Goal: Task Accomplishment & Management: Manage account settings

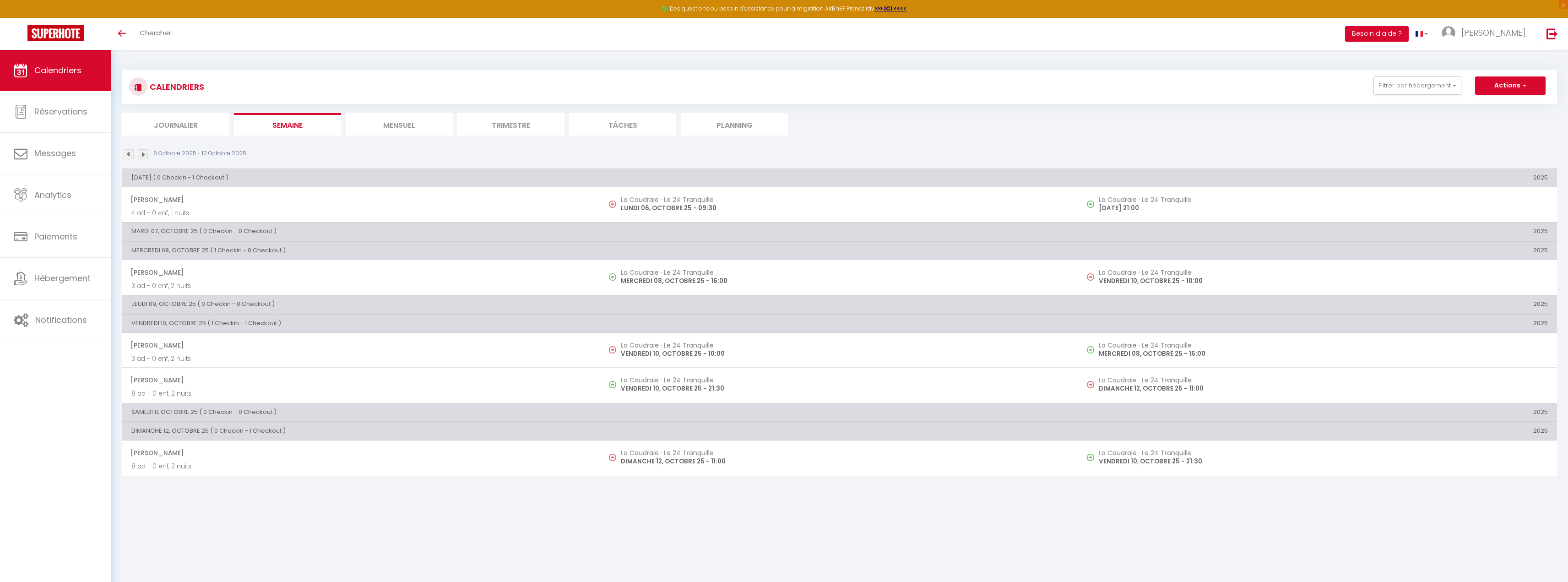
scroll to position [5752, 0]
click at [65, 311] on link "Notifications" at bounding box center [56, 320] width 111 height 41
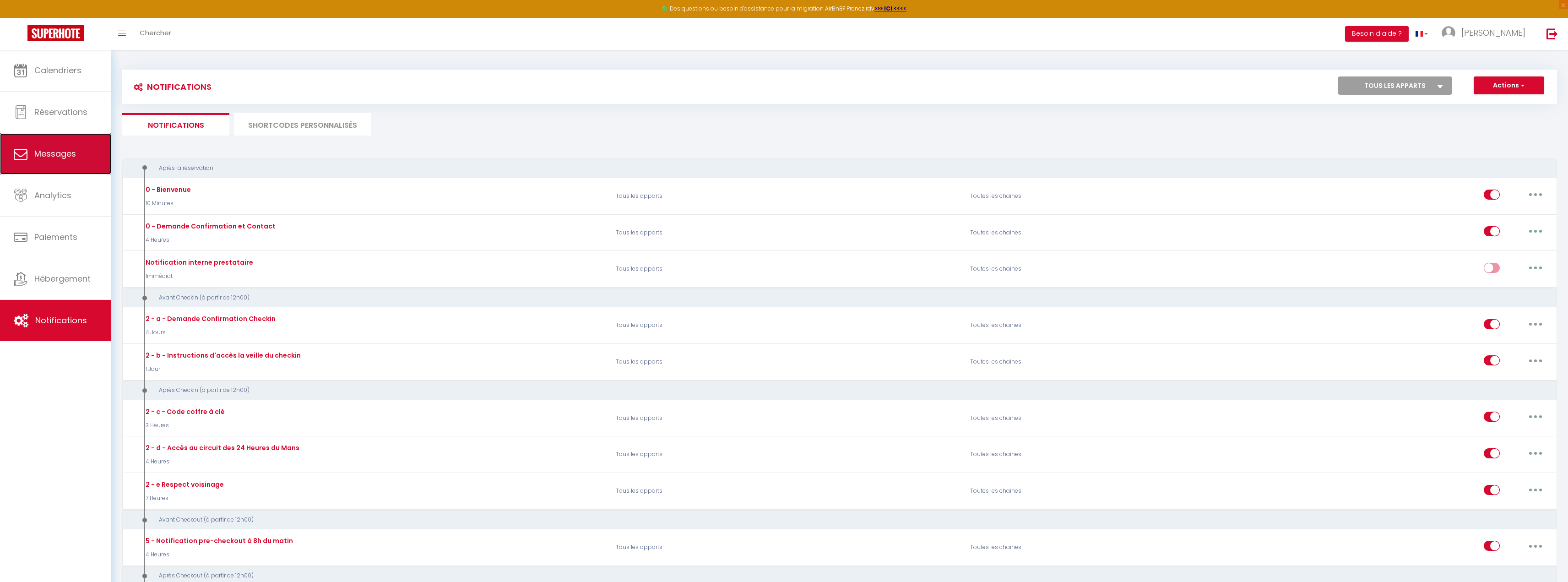
click at [31, 156] on link "Messages" at bounding box center [56, 154] width 111 height 41
select select "message"
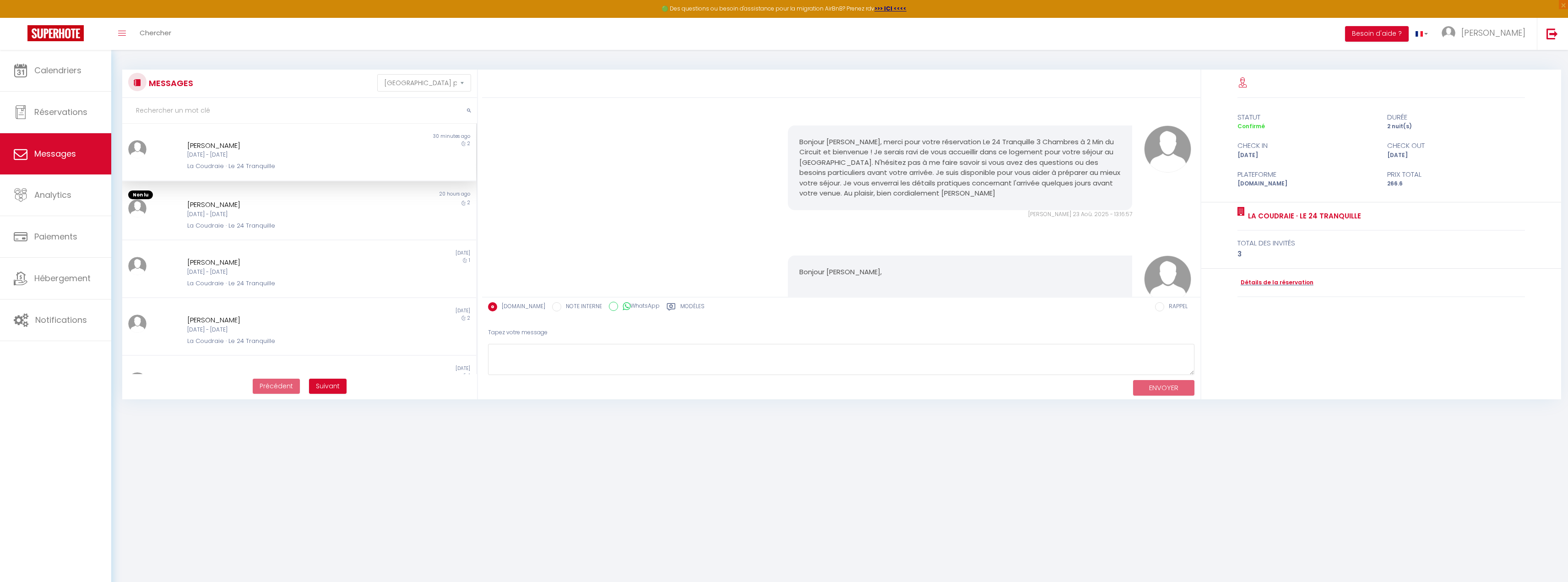
scroll to position [1945, 0]
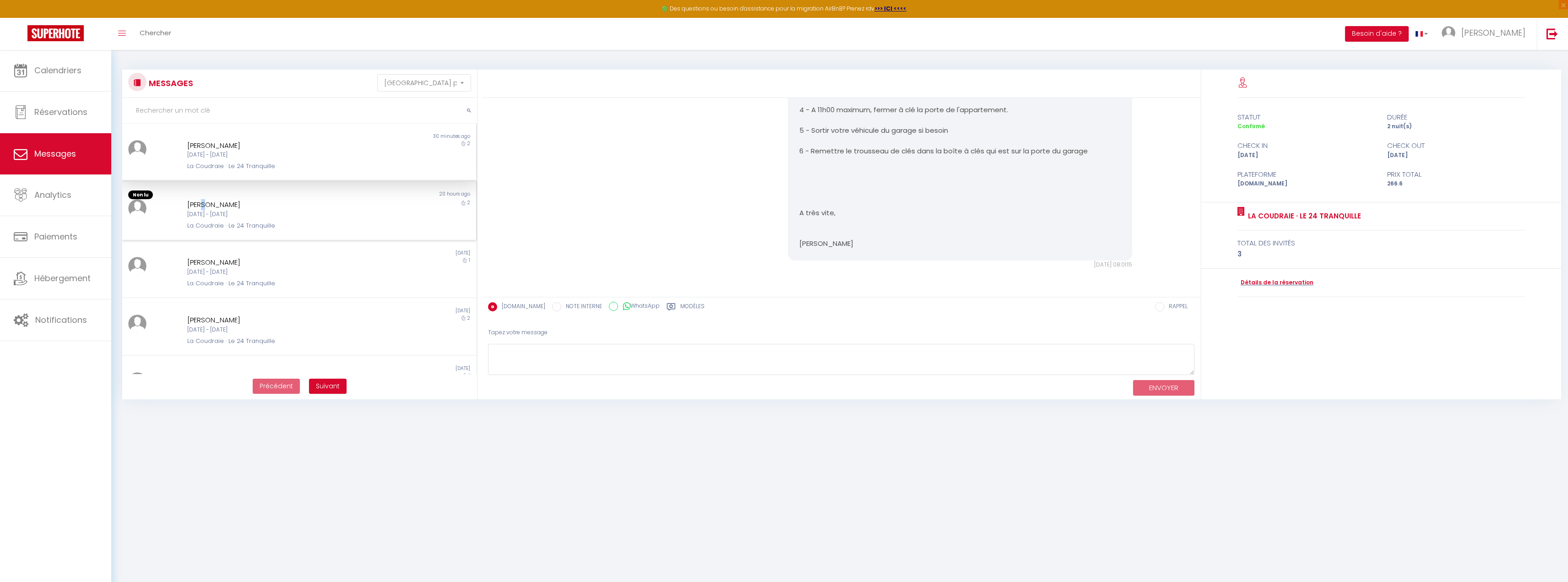
type textarea "i"
click at [204, 207] on div "[PERSON_NAME]" at bounding box center [285, 205] width 195 height 11
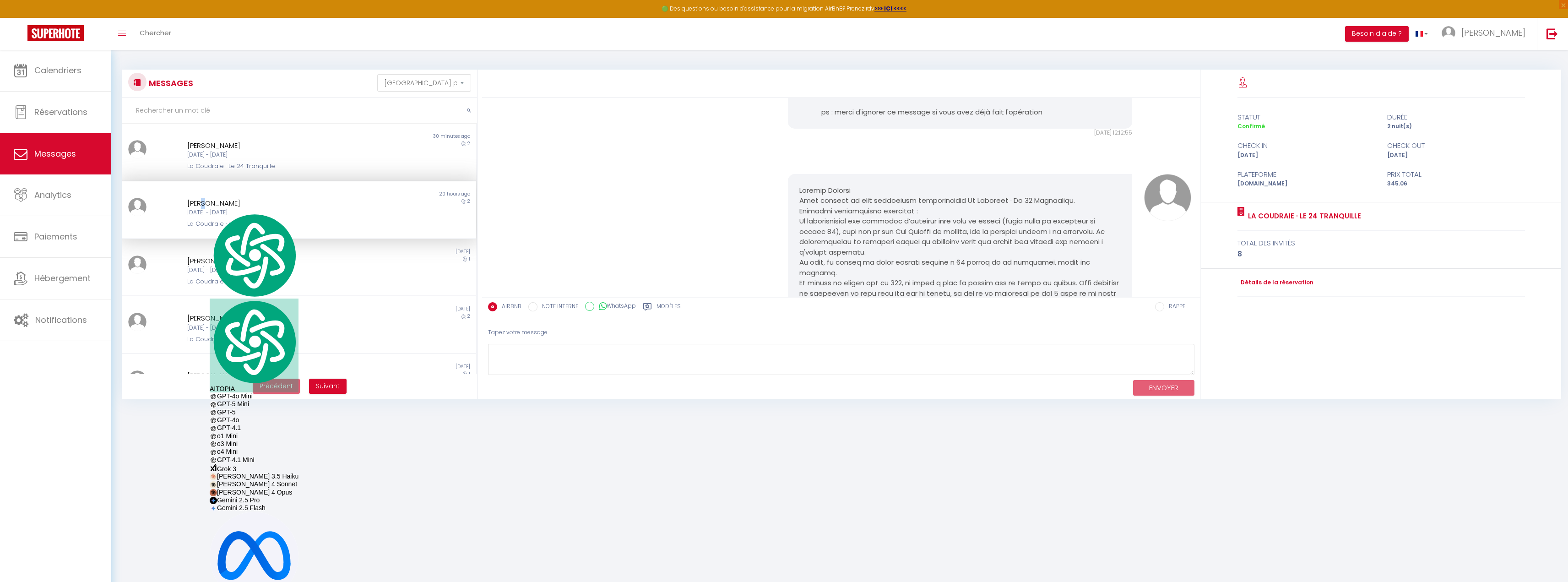
scroll to position [531, 0]
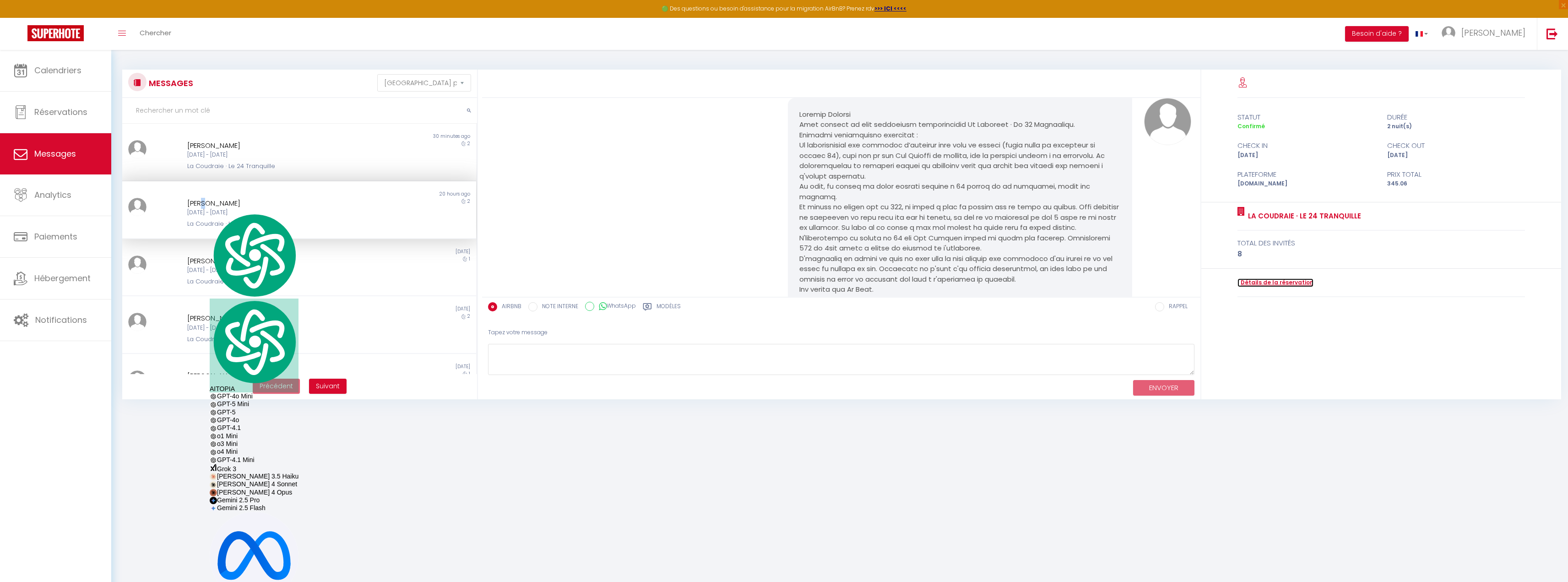
click at [1280, 281] on link "Détails de la réservation" at bounding box center [1276, 283] width 76 height 8
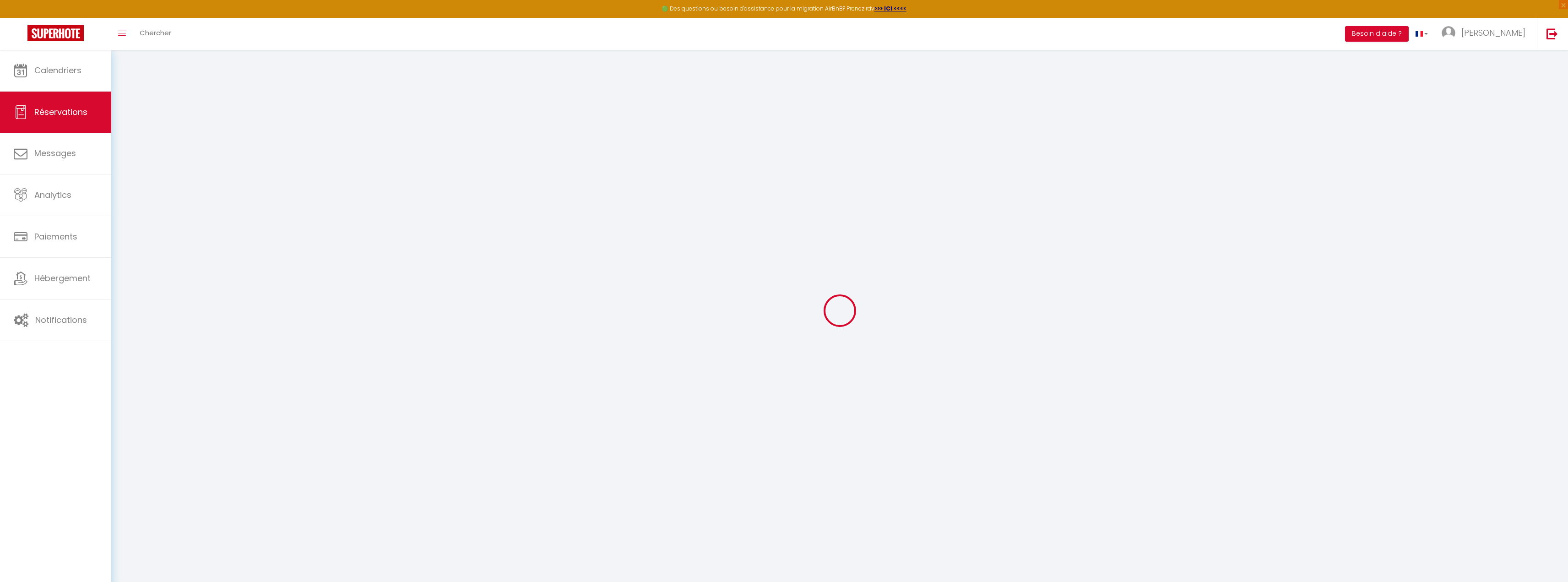
select select
checkbox input "false"
select select
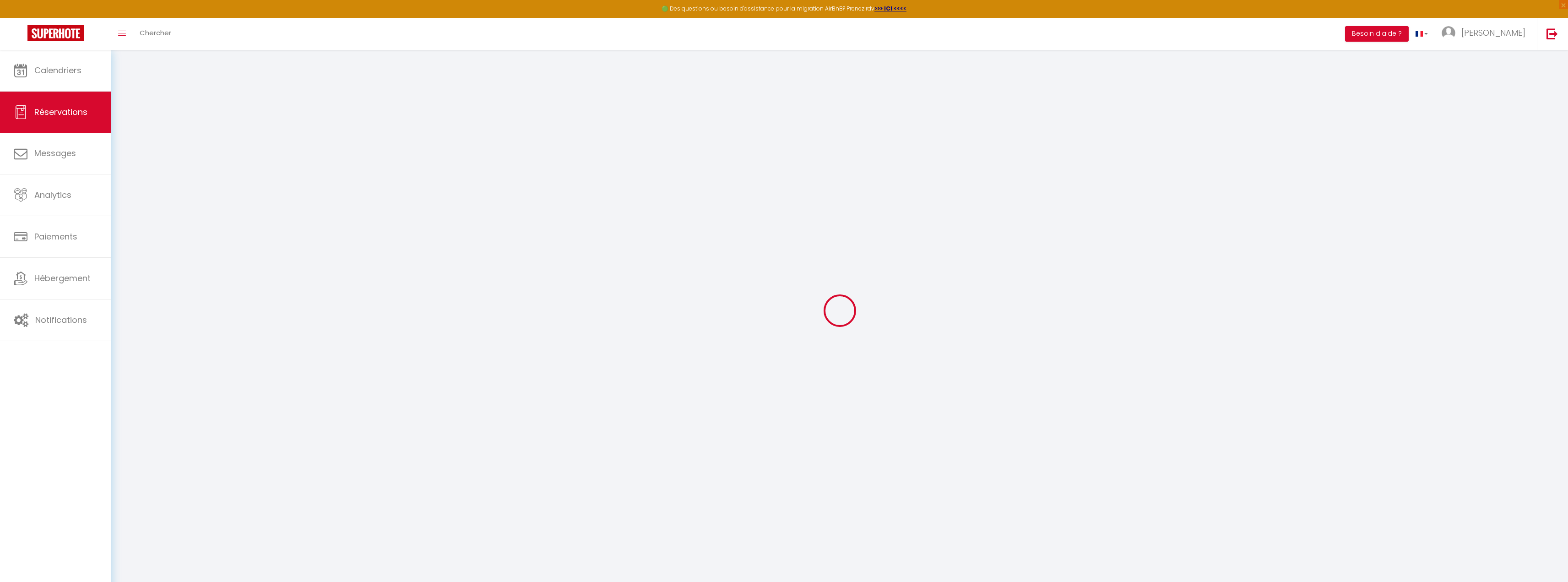
select select
checkbox input "false"
type visite0 "L’heure d’arriver est pour l’instant aléatoire, chacun de nous arrivera sûremen…"
type \?1 "Rien de particuliers"
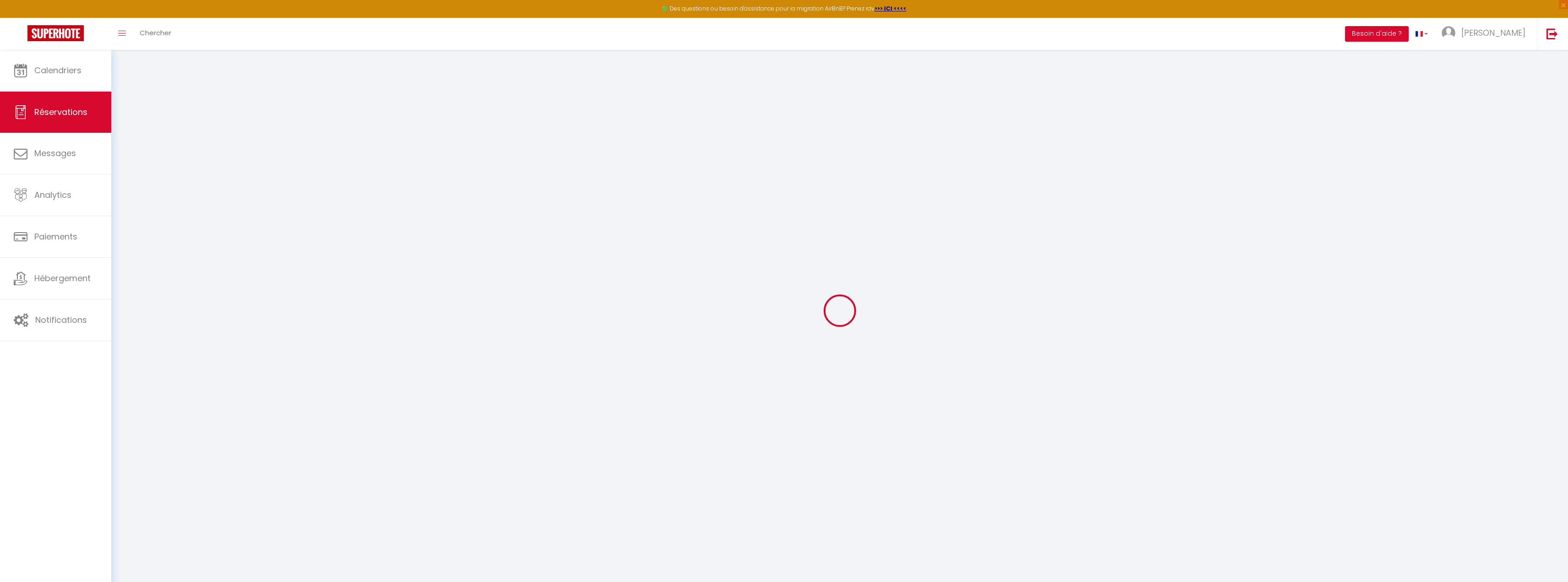
select select
type input "20"
type input "8.7"
select select
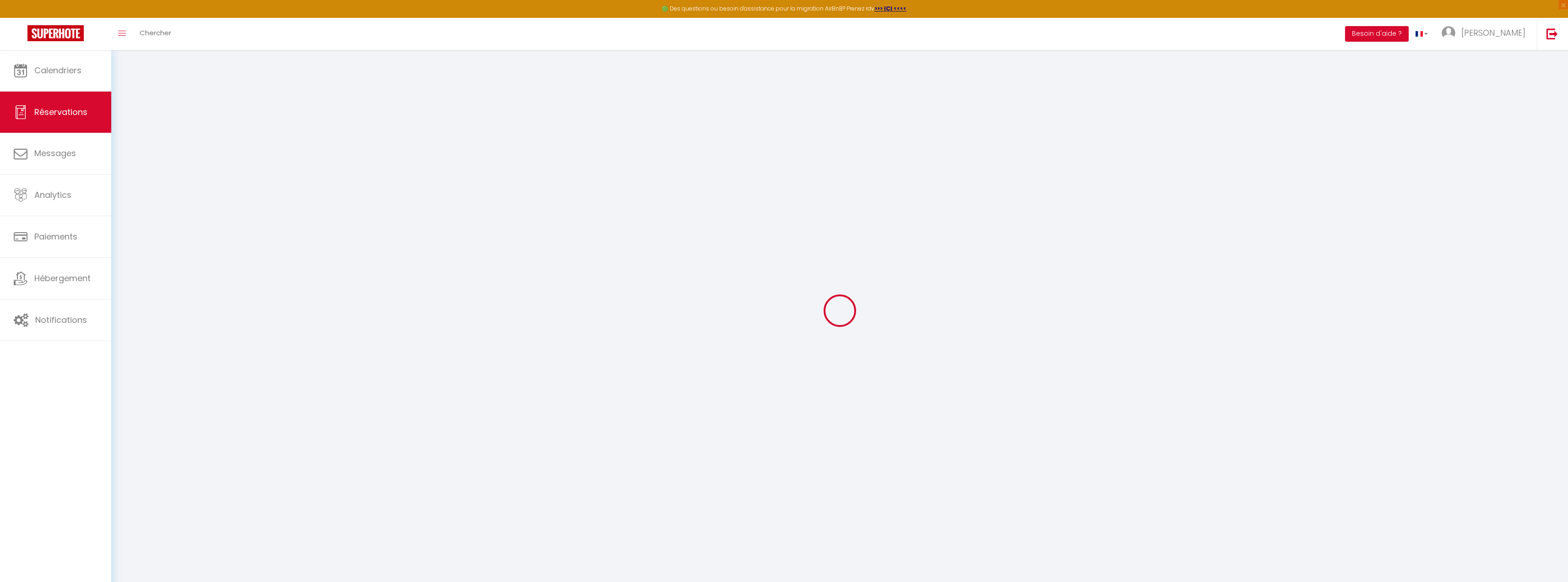
checkbox input "false"
select select
checkbox input "false"
select select "21:30"
select select "11:00"
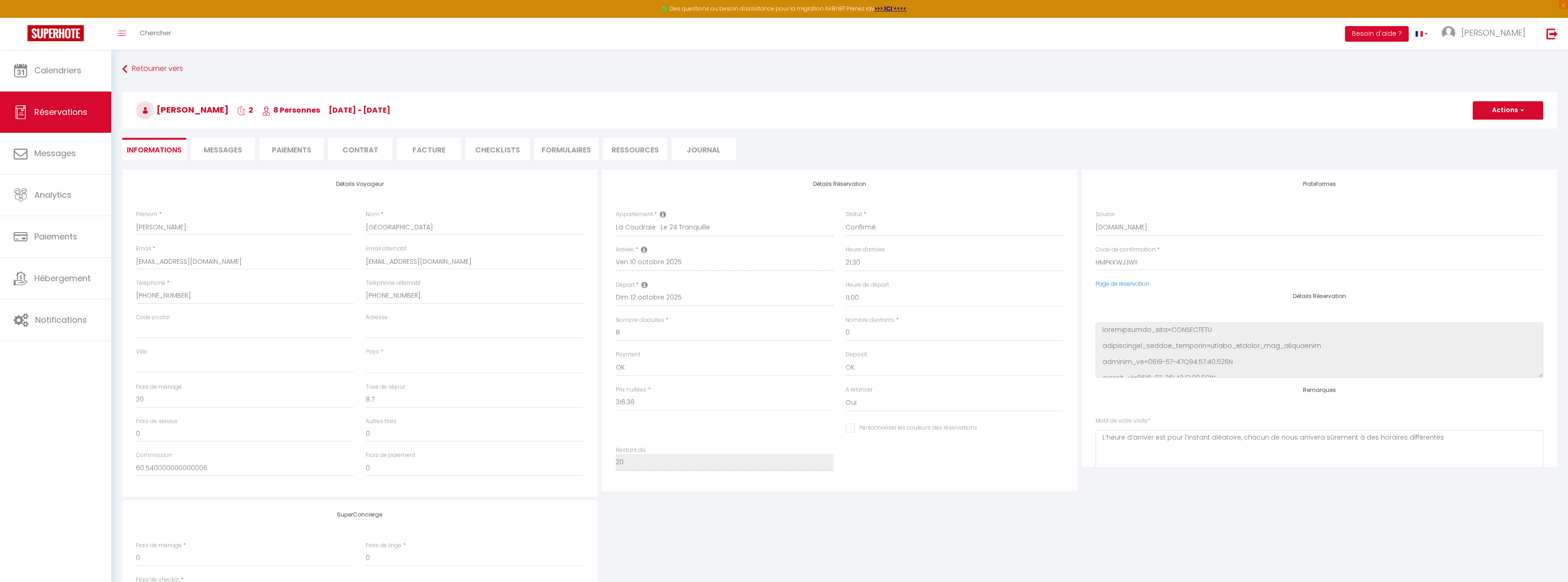
click at [233, 150] on span "Messages" at bounding box center [223, 149] width 39 height 11
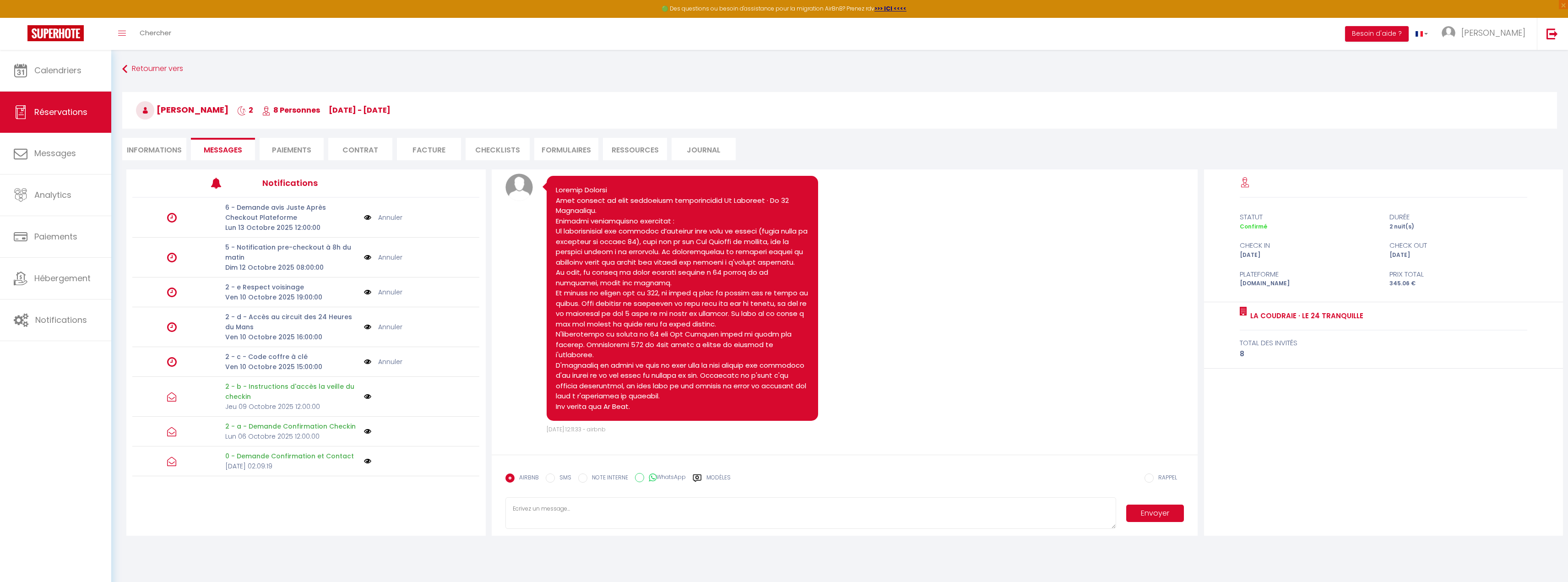
scroll to position [521, 0]
click at [556, 506] on textarea at bounding box center [810, 513] width 611 height 32
type textarea "B"
click at [557, 512] on textarea "Bonjour [PERSON_NAME], le motif de votre voyage est il lié à un évènement sur l…" at bounding box center [810, 513] width 611 height 32
type textarea "Bonjour [PERSON_NAME], afin de vous informer au mieux, le motif de votre voyage…"
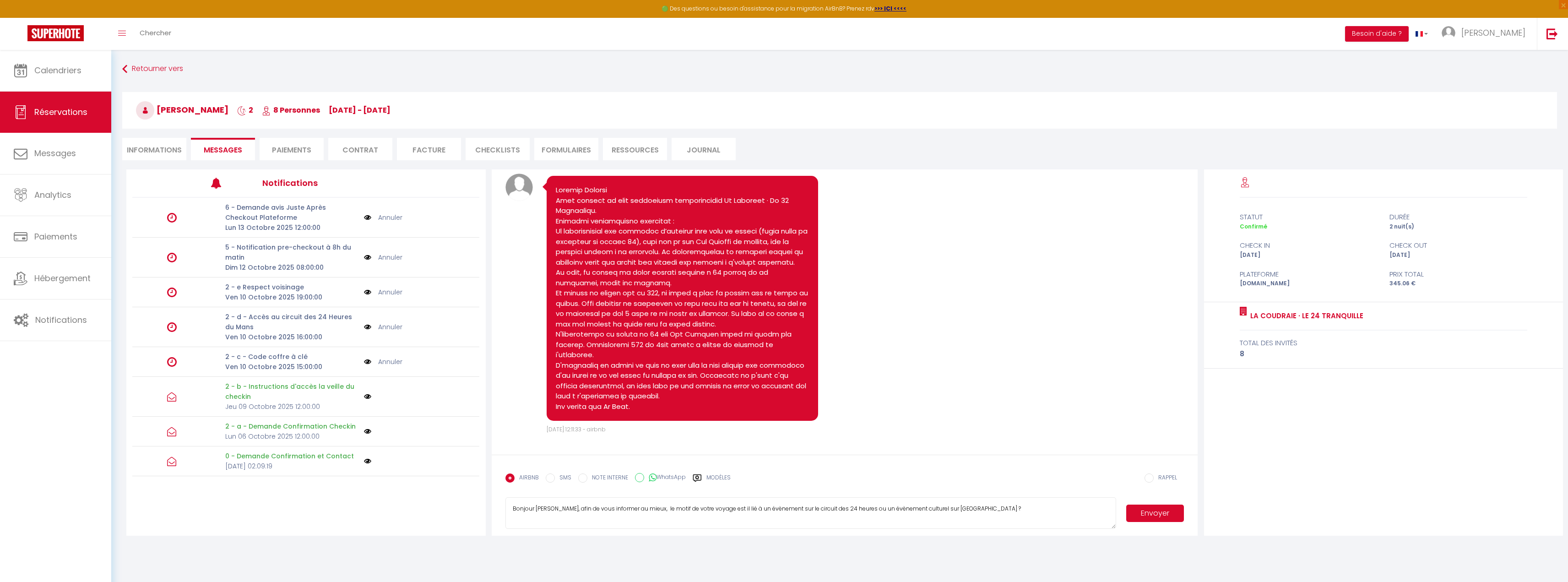
click at [1165, 514] on button "Envoyer" at bounding box center [1155, 513] width 58 height 18
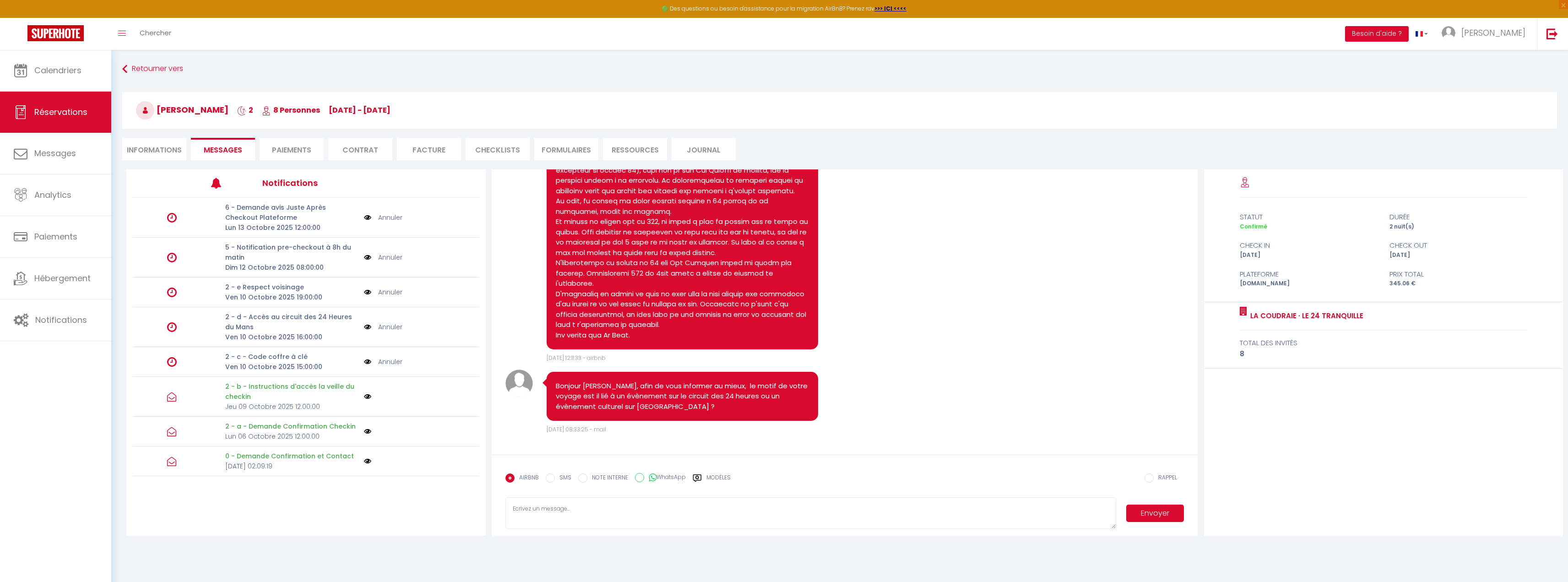
scroll to position [592, 0]
click at [49, 324] on span "Notifications" at bounding box center [61, 320] width 51 height 11
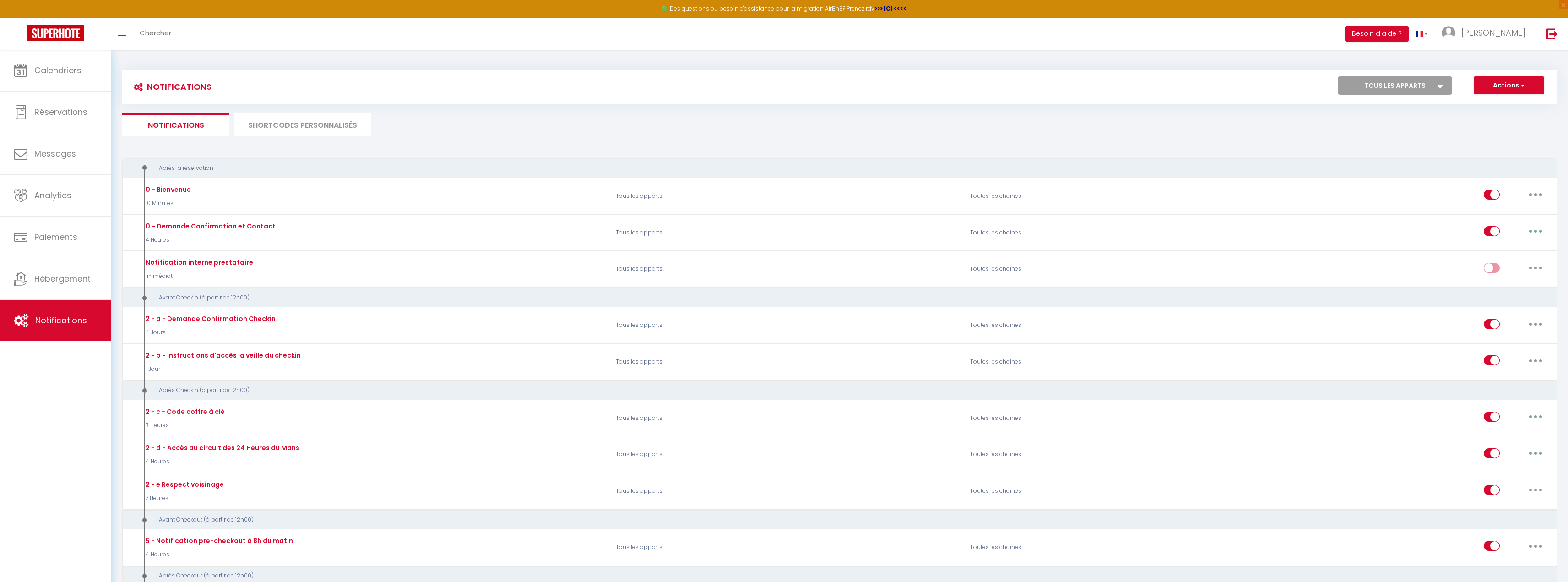
click at [292, 126] on li "SHORTCODES PERSONNALISÉS" at bounding box center [302, 124] width 137 height 23
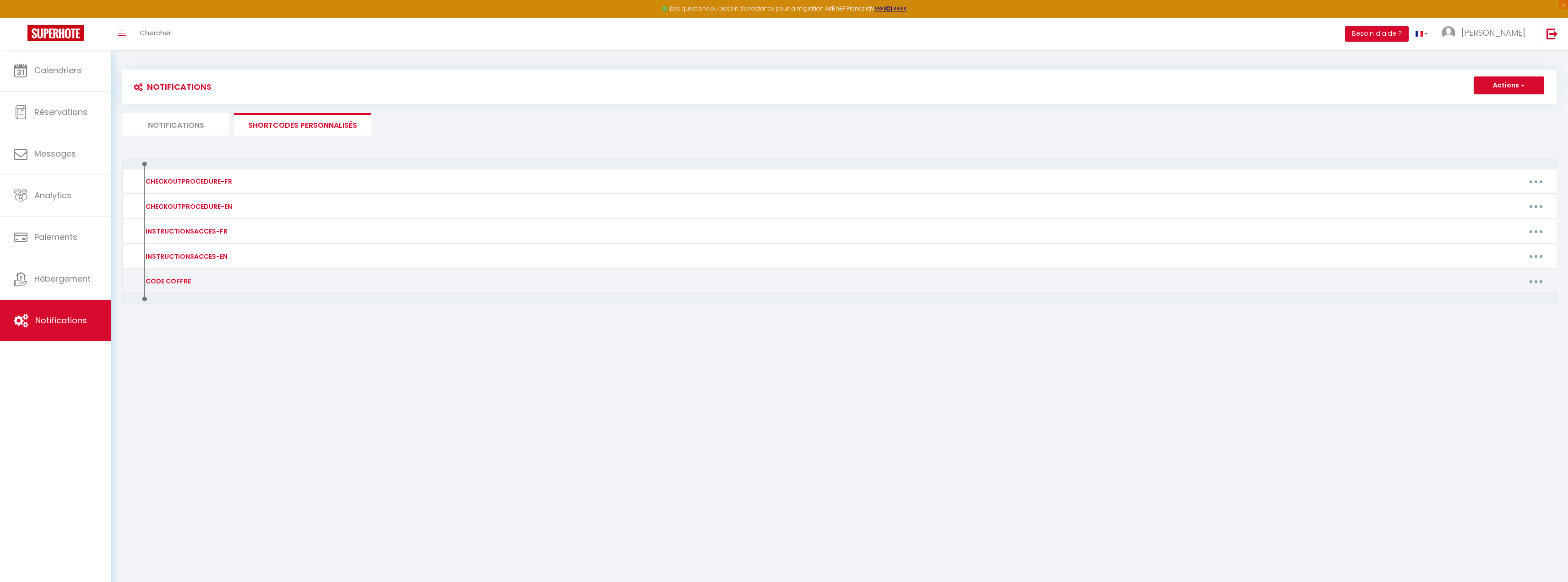
click at [1534, 282] on button "button" at bounding box center [1536, 281] width 25 height 15
click at [1517, 300] on link "Editer" at bounding box center [1512, 302] width 68 height 16
type input "CODE COFFRE"
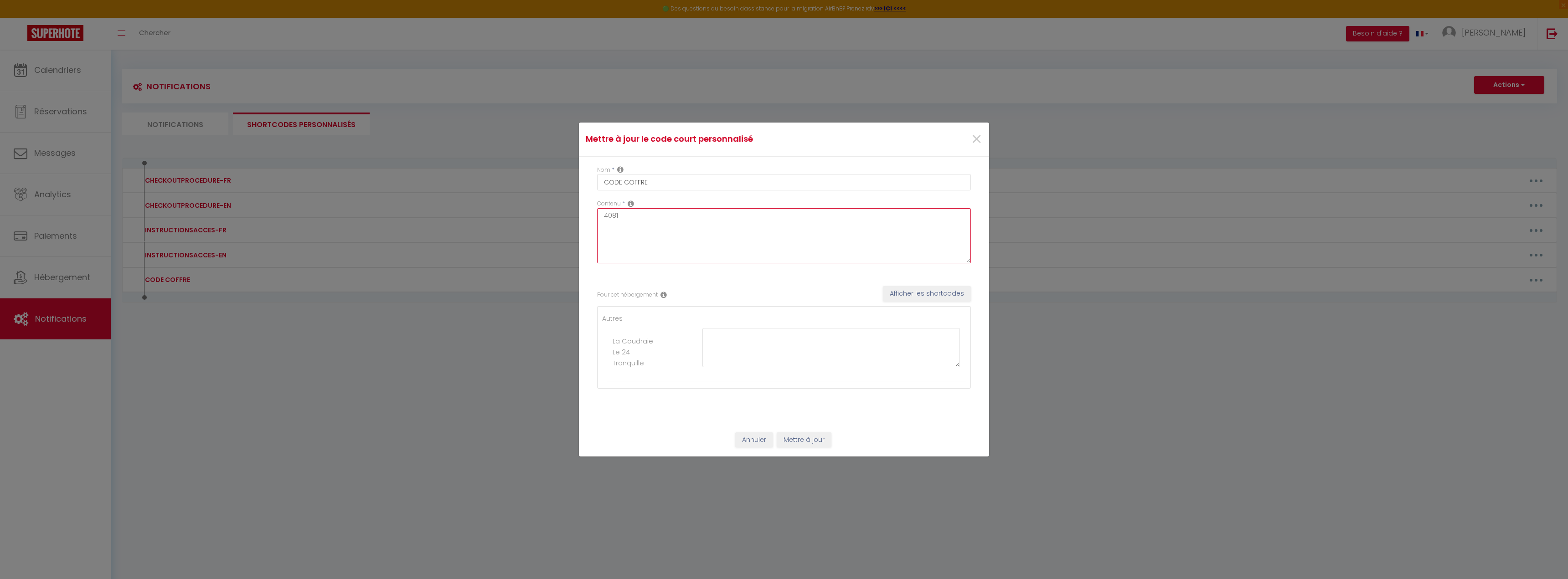
click at [657, 219] on textarea "4081" at bounding box center [784, 236] width 374 height 55
type textarea "4101"
click at [819, 443] on button "Mettre à jour" at bounding box center [804, 440] width 55 height 15
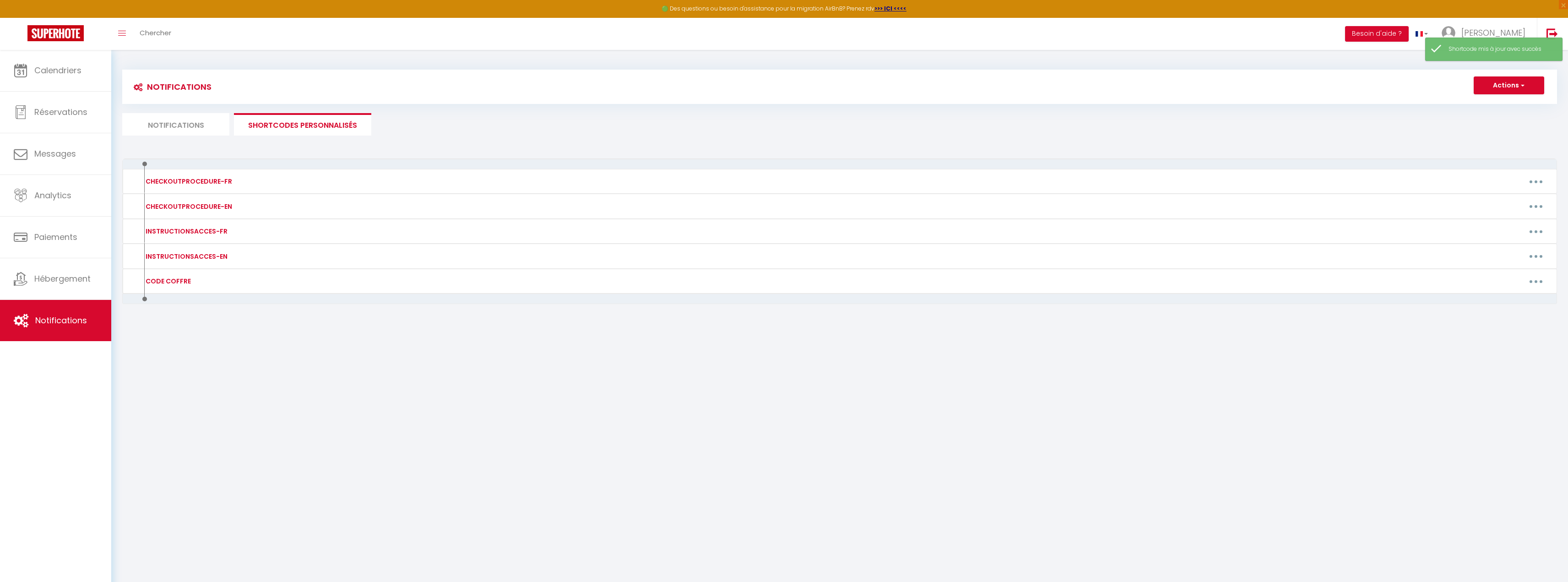
click at [197, 120] on li "Notifications" at bounding box center [175, 124] width 107 height 23
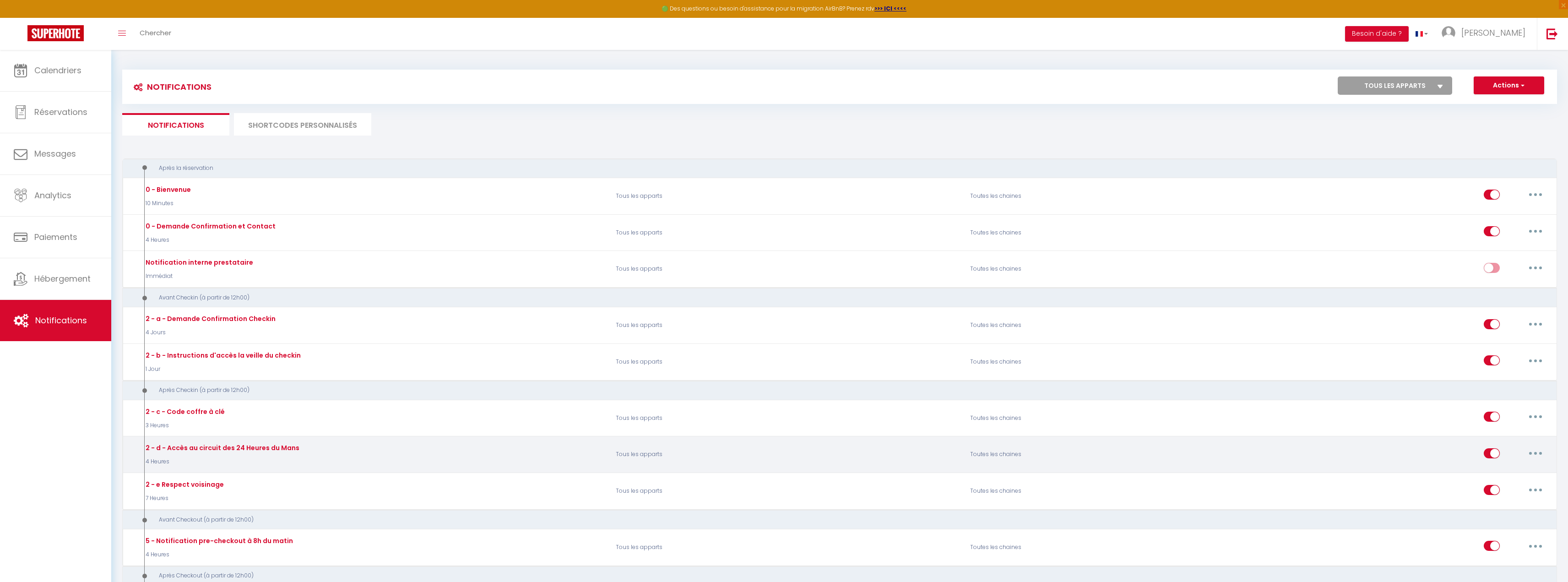
click at [1490, 454] on input "checkbox" at bounding box center [1492, 454] width 16 height 13
checkbox input "false"
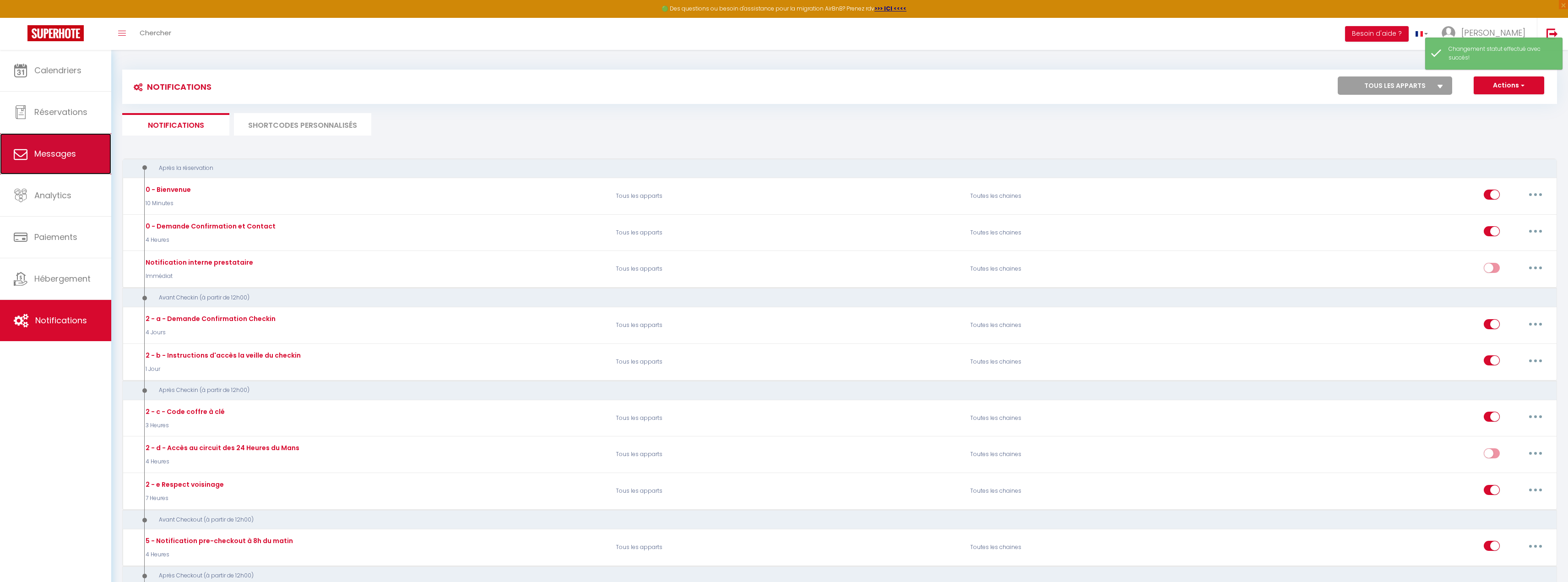
click at [54, 159] on span "Messages" at bounding box center [55, 154] width 42 height 11
select select "message"
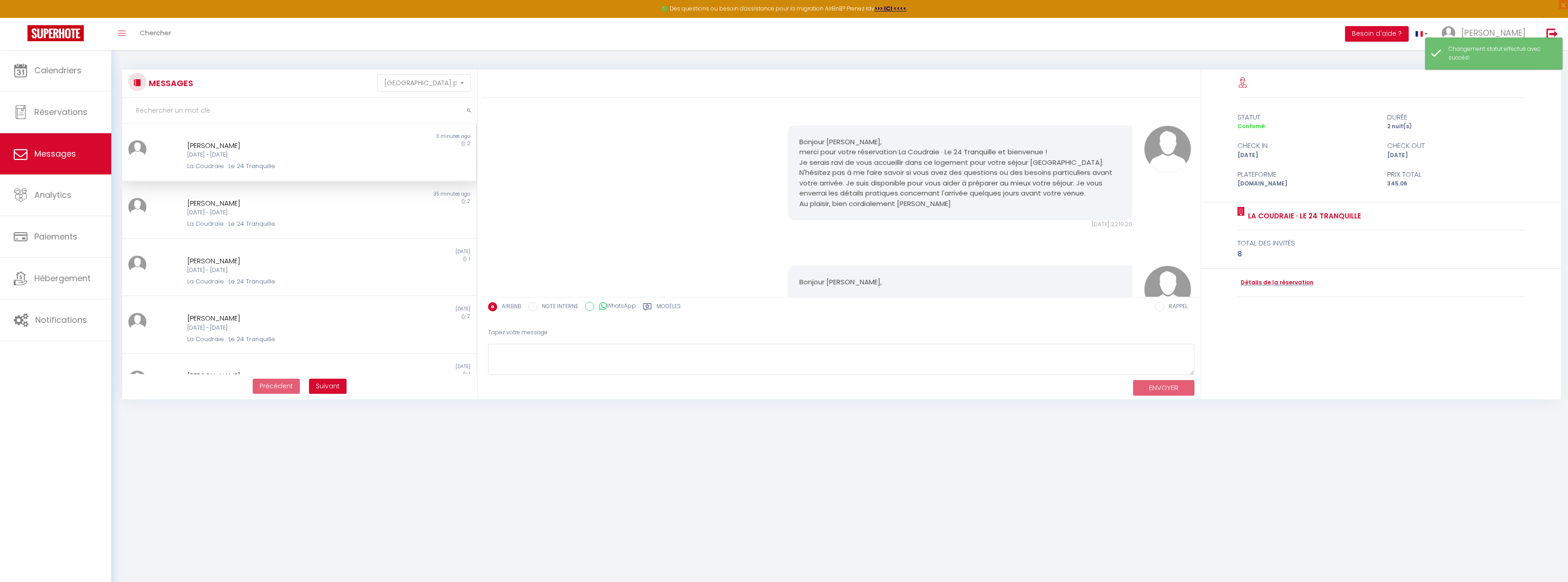
scroll to position [696, 0]
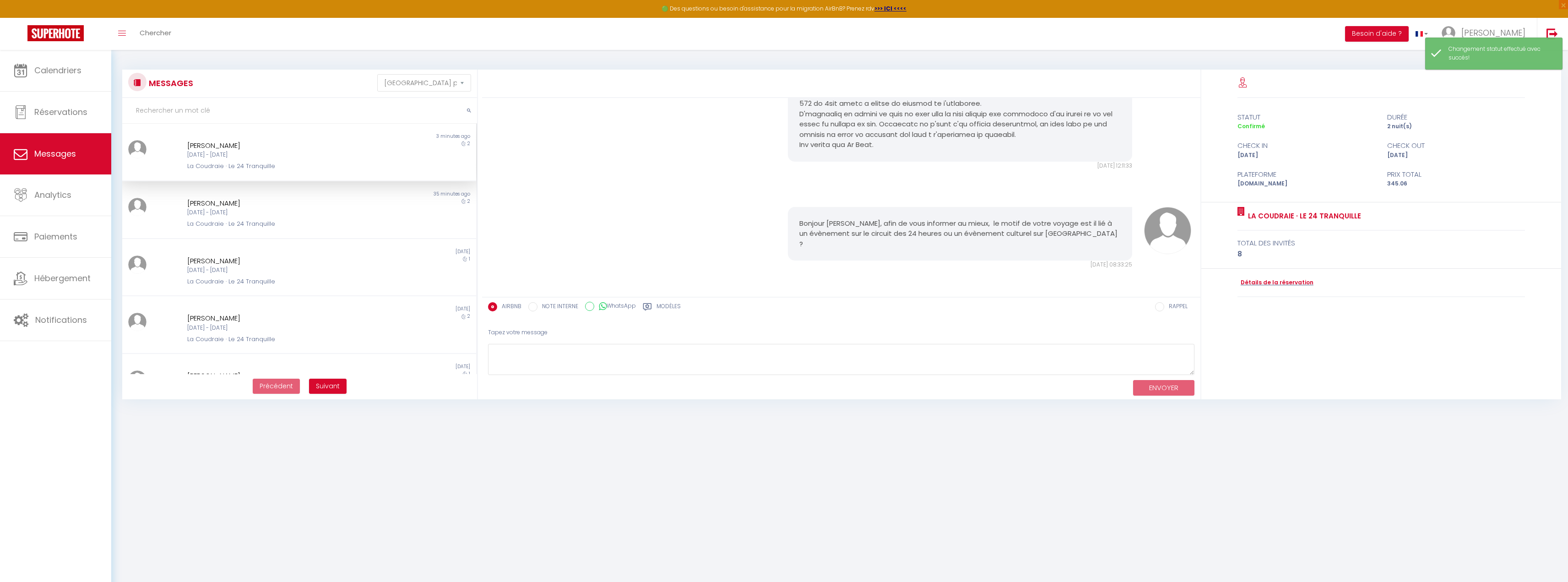
click at [276, 144] on div "[PERSON_NAME]" at bounding box center [285, 146] width 195 height 11
click at [1292, 282] on link "Détails de la réservation" at bounding box center [1276, 283] width 76 height 8
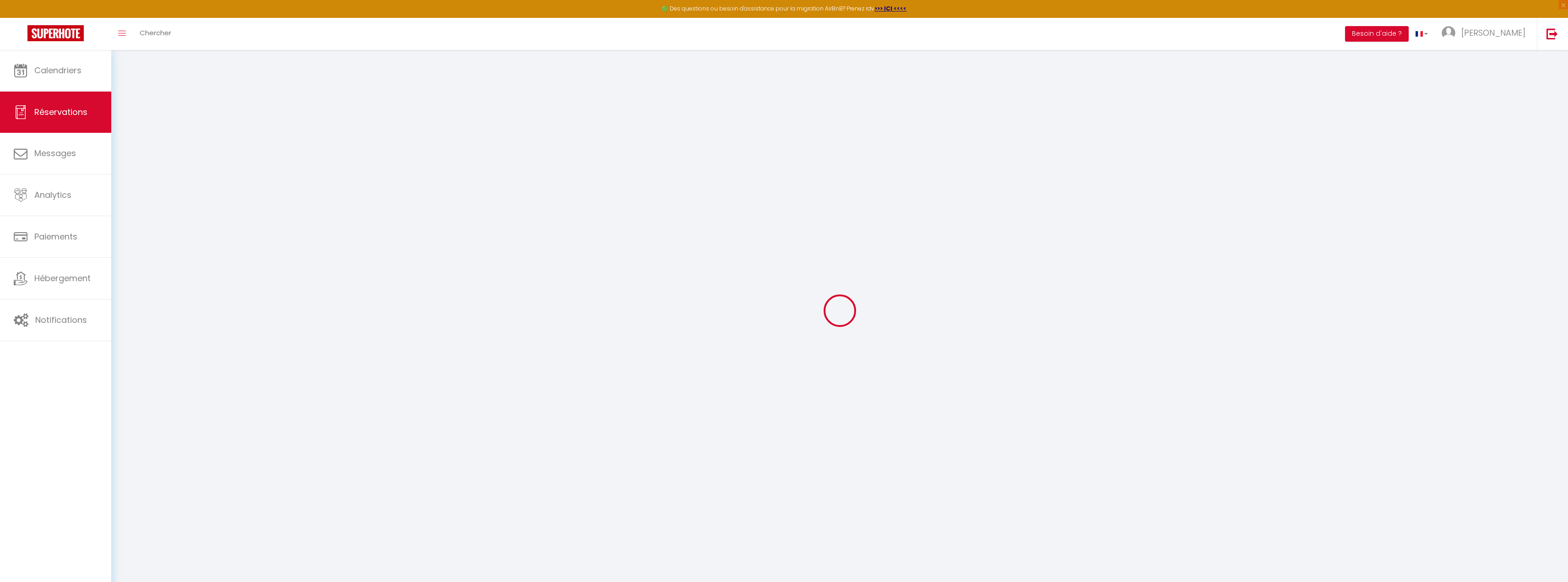
select select
checkbox input "false"
select select
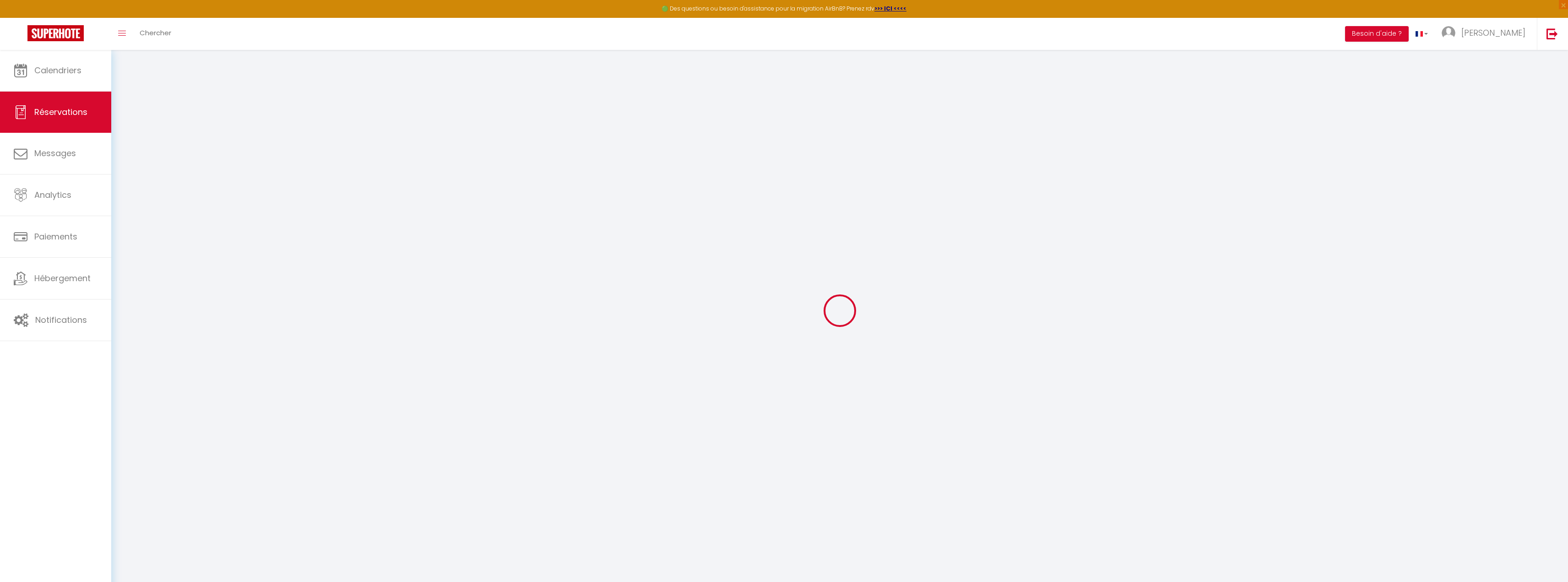
select select
checkbox input "false"
type visite0 "L’heure d’arriver est pour l’instant aléatoire, chacun de nous arrivera sûremen…"
type \?1 "Rien de particuliers"
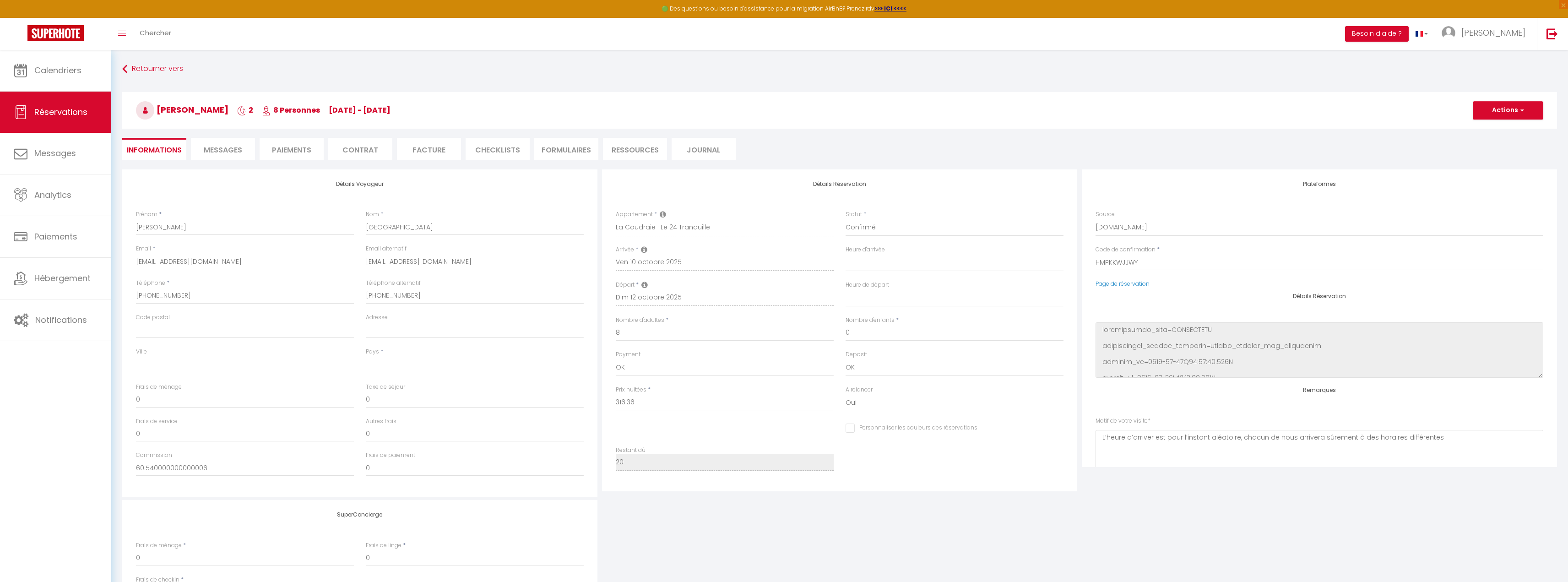
select select
type input "20"
type input "8.7"
select select
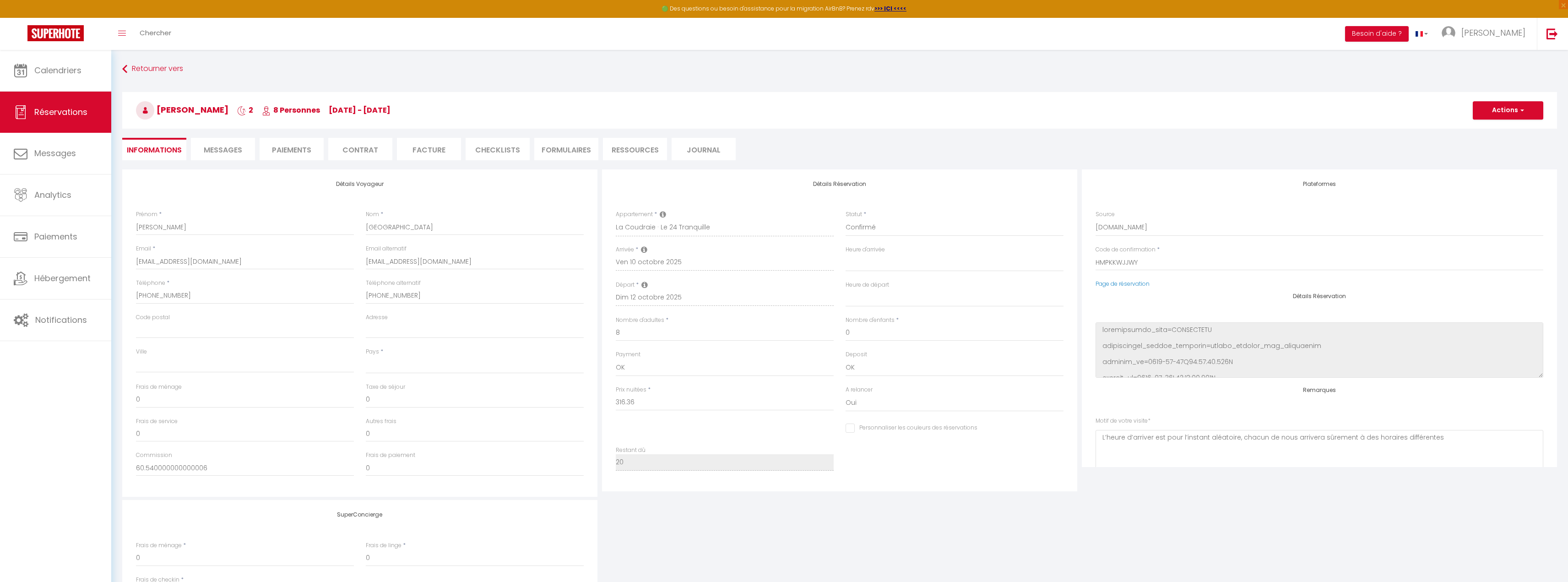
checkbox input "false"
select select
checkbox input "false"
select select "21:30"
select select "11:00"
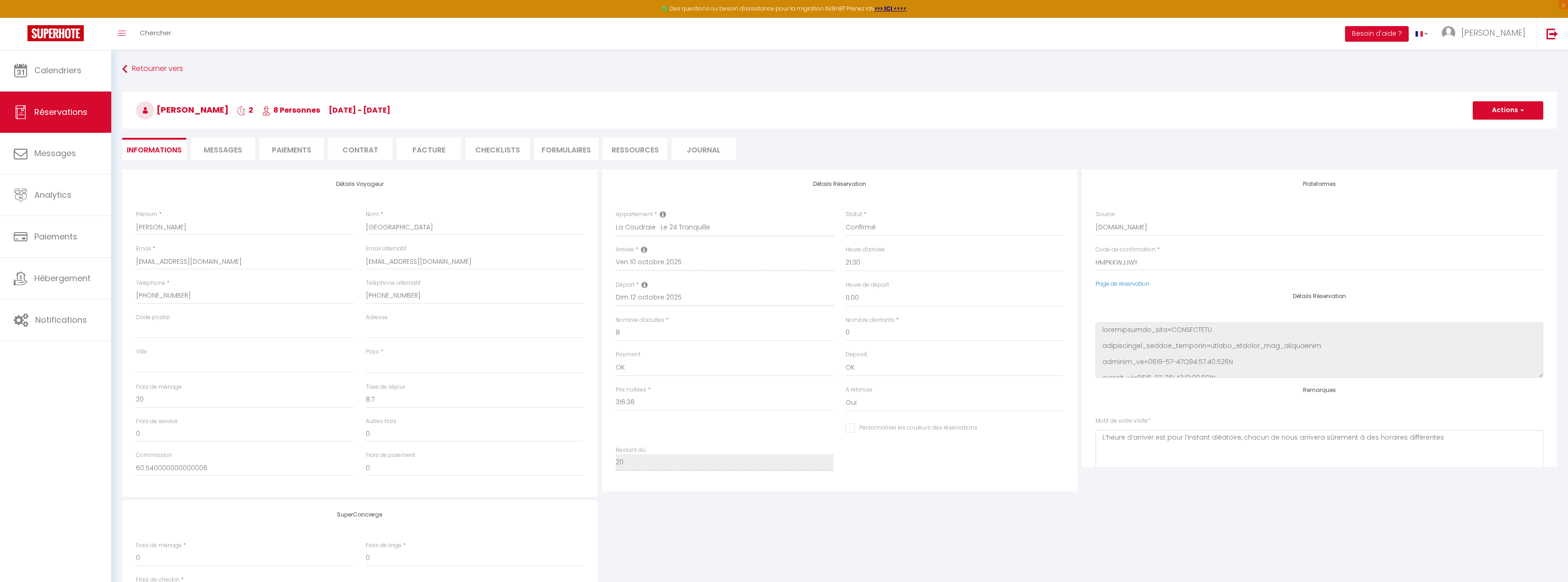
click at [217, 152] on span "Messages" at bounding box center [223, 149] width 39 height 11
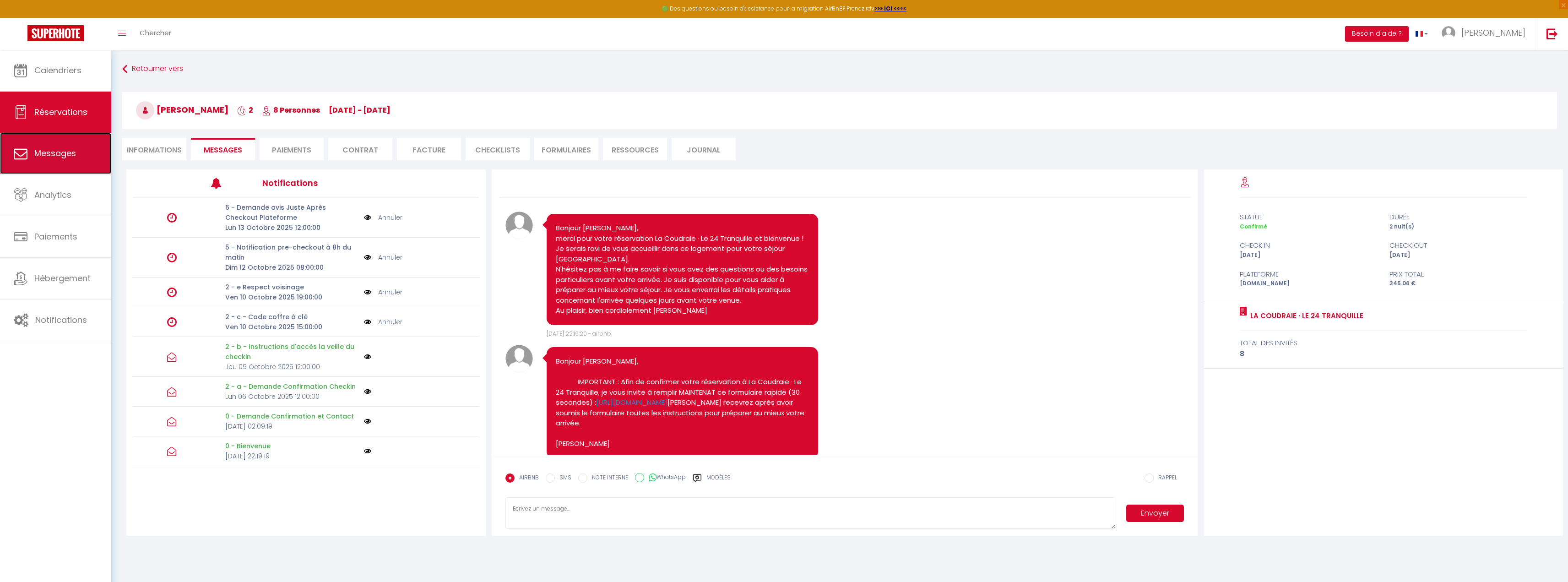
click at [73, 156] on span "Messages" at bounding box center [55, 153] width 42 height 11
select select "message"
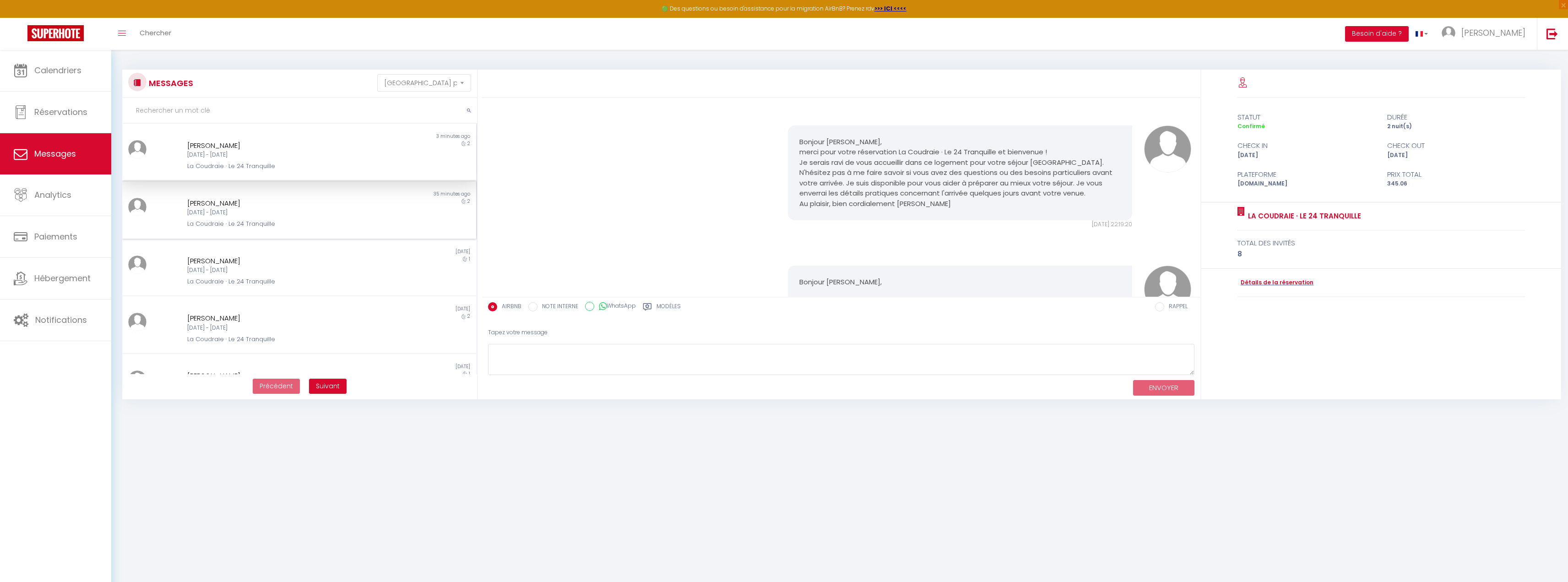
scroll to position [696, 0]
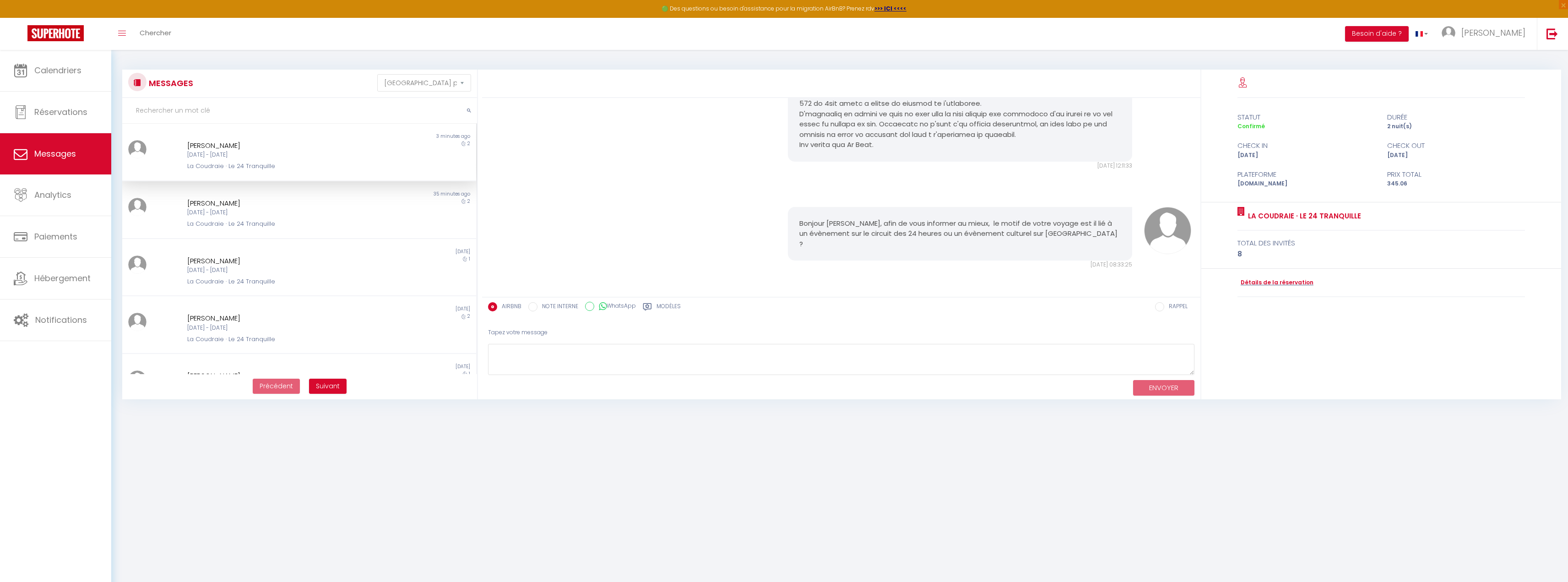
click at [245, 151] on div "[DATE] - [DATE]" at bounding box center [285, 155] width 195 height 8
click at [233, 200] on div "[PERSON_NAME]" at bounding box center [285, 204] width 195 height 11
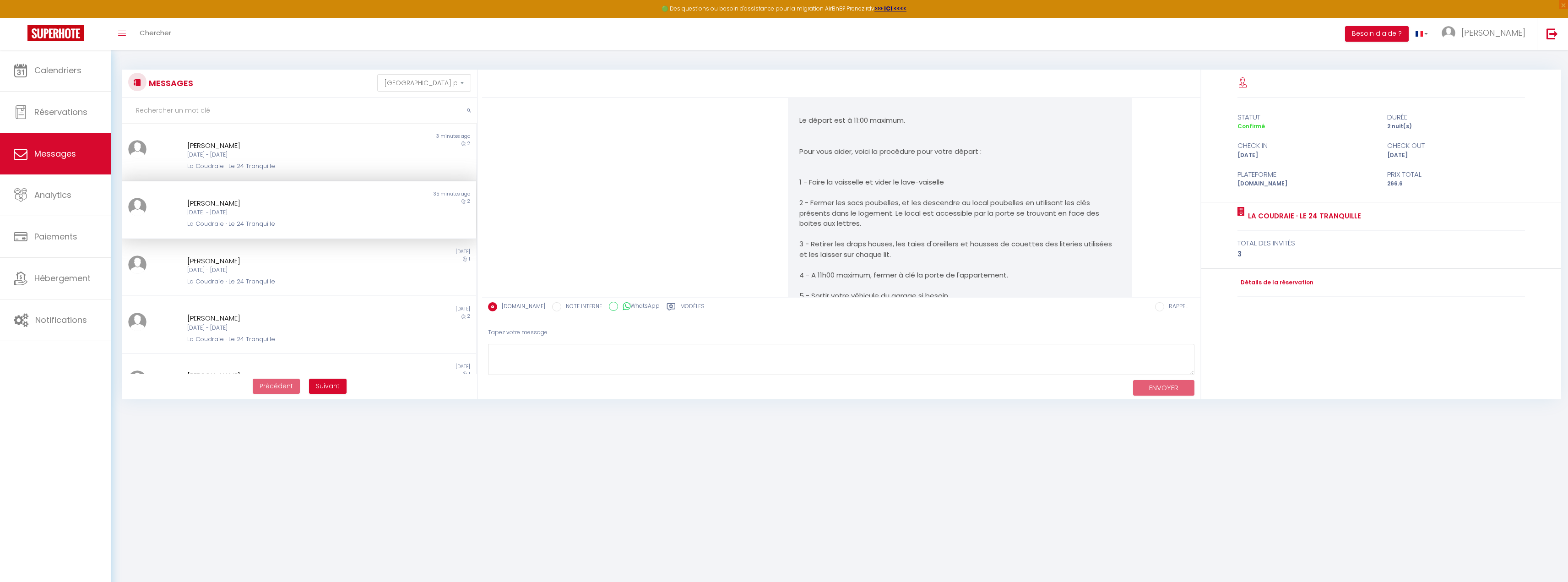
scroll to position [1716, 0]
